Goal: Information Seeking & Learning: Learn about a topic

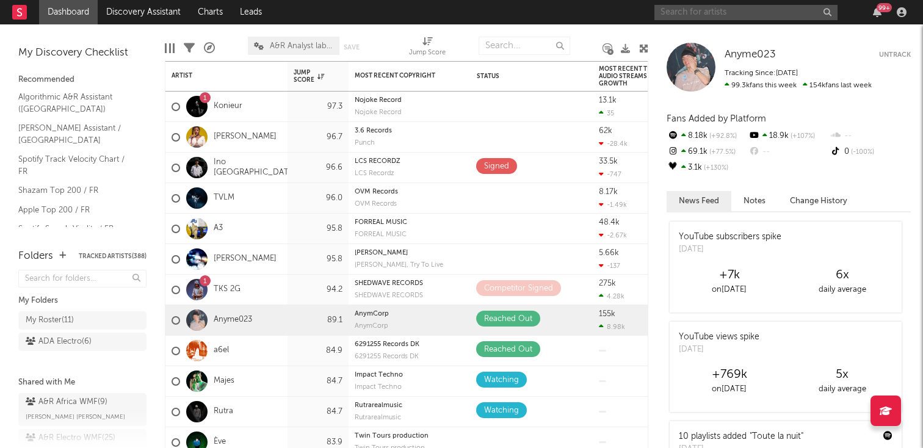
click at [667, 9] on input "text" at bounding box center [746, 12] width 183 height 15
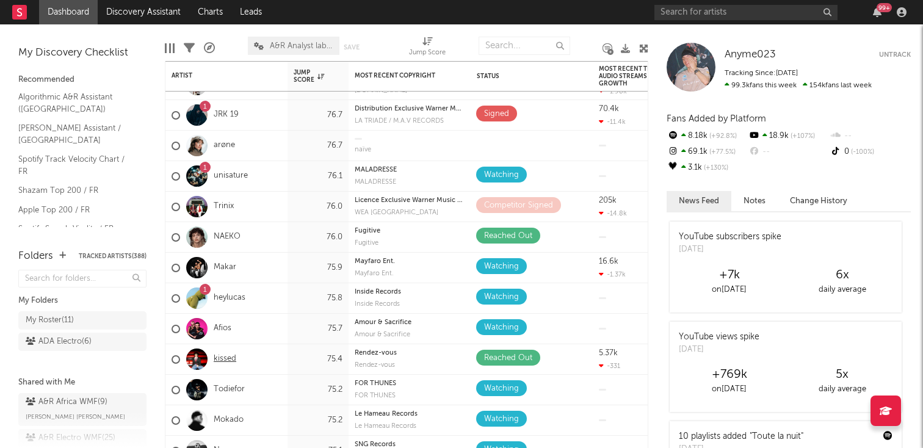
click at [225, 354] on link "kissed" at bounding box center [225, 359] width 23 height 10
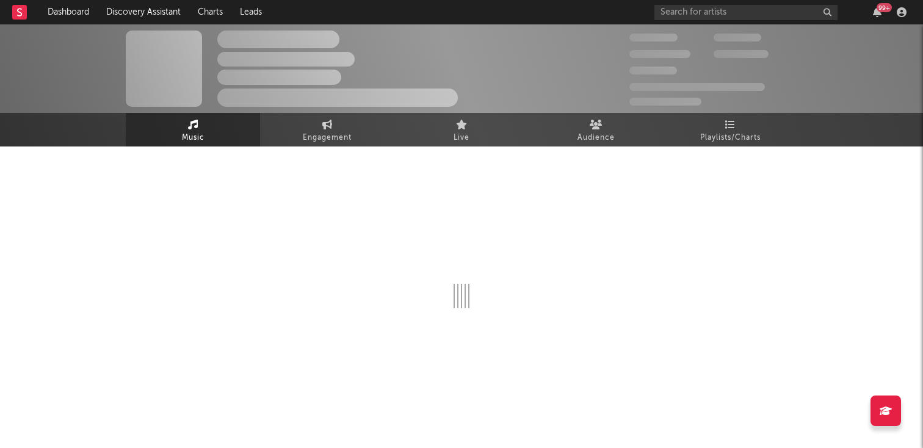
select select "1w"
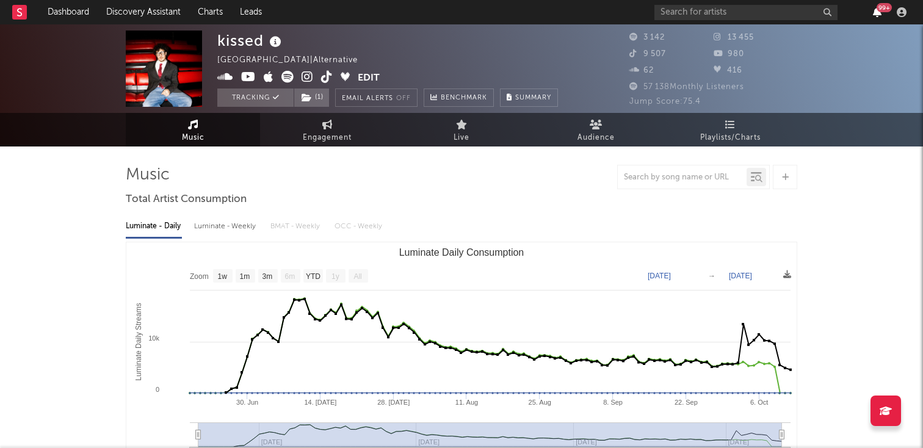
click at [880, 12] on icon "button" at bounding box center [877, 12] width 9 height 10
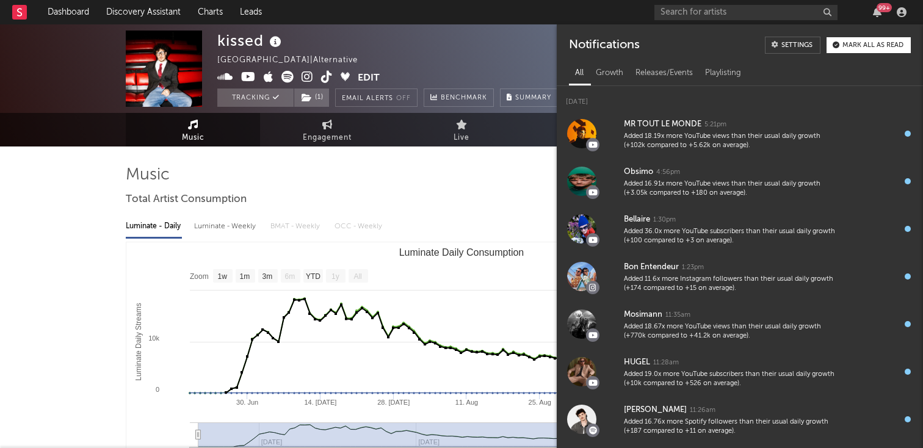
click at [870, 38] on button "Mark all as read" at bounding box center [869, 45] width 84 height 16
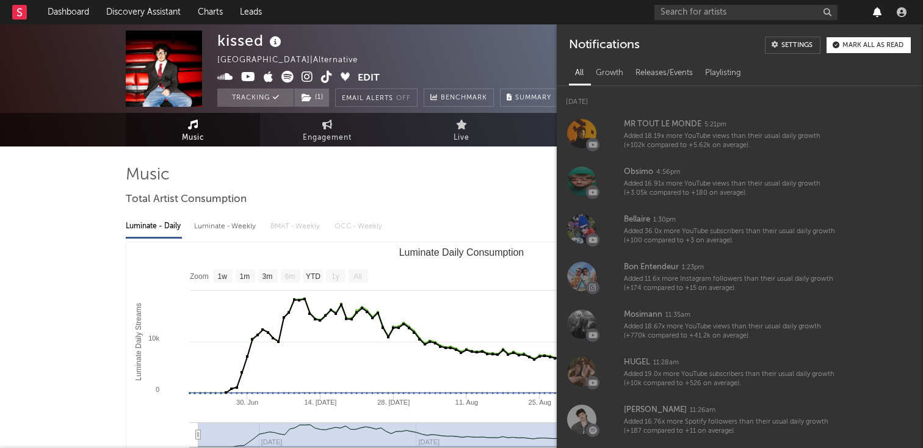
click at [877, 14] on icon "button" at bounding box center [877, 12] width 9 height 10
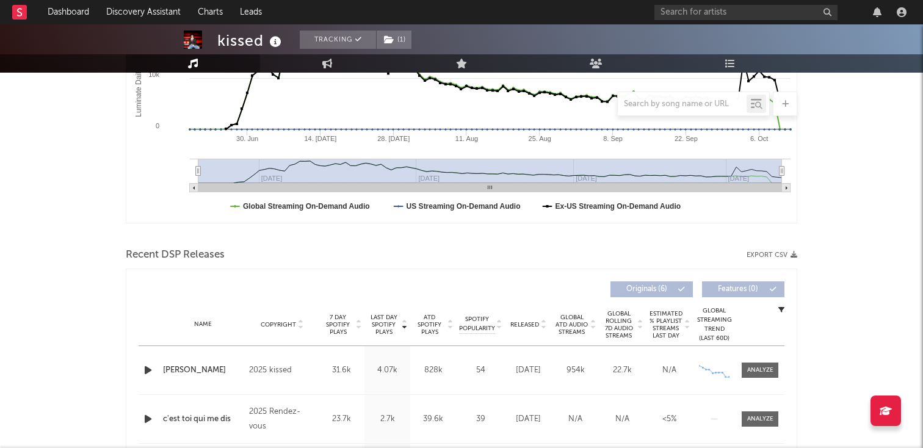
scroll to position [190, 0]
